Goal: Information Seeking & Learning: Learn about a topic

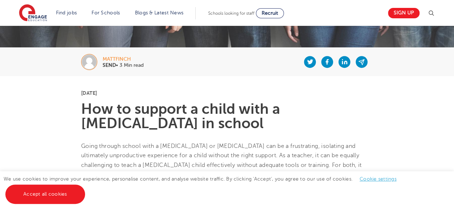
scroll to position [139, 0]
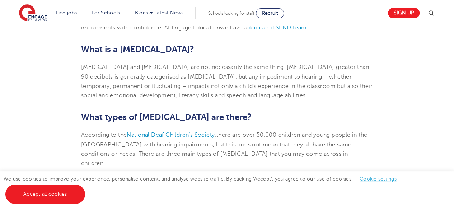
scroll to position [300, 0]
